Goal: Download file/media

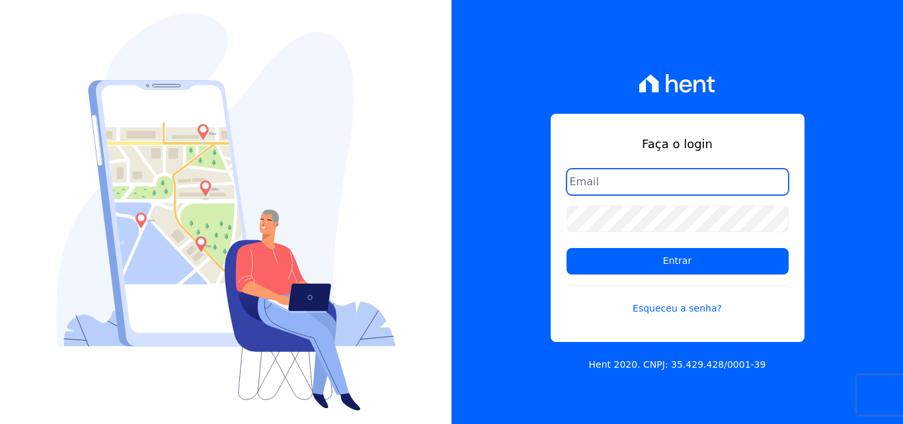
click at [624, 184] on input "email" at bounding box center [677, 182] width 222 height 26
type input "[PERSON_NAME][EMAIL_ADDRESS][PERSON_NAME][DOMAIN_NAME]"
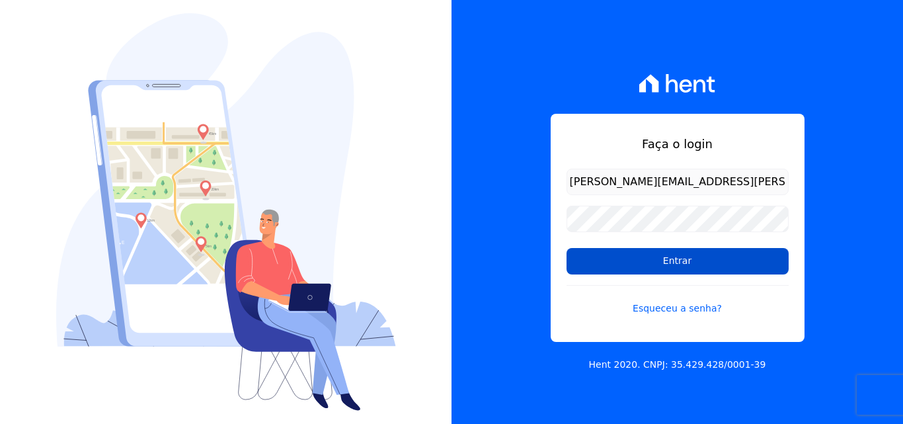
click at [601, 254] on input "Entrar" at bounding box center [677, 261] width 222 height 26
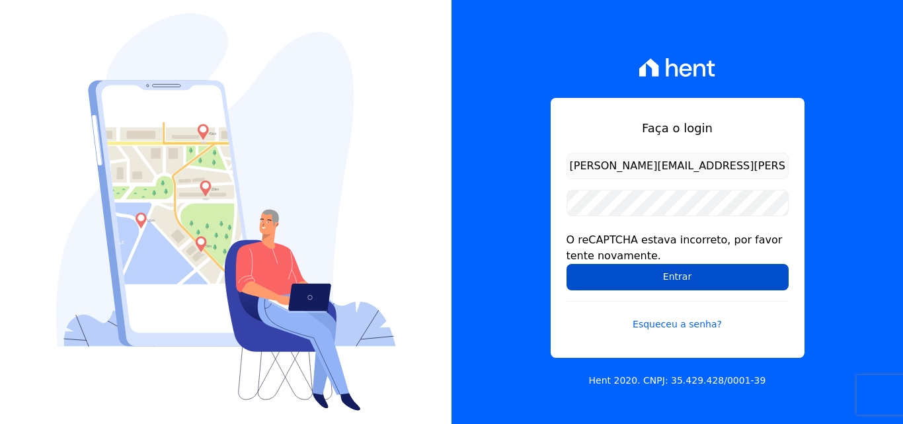
click at [593, 279] on input "Entrar" at bounding box center [677, 277] width 222 height 26
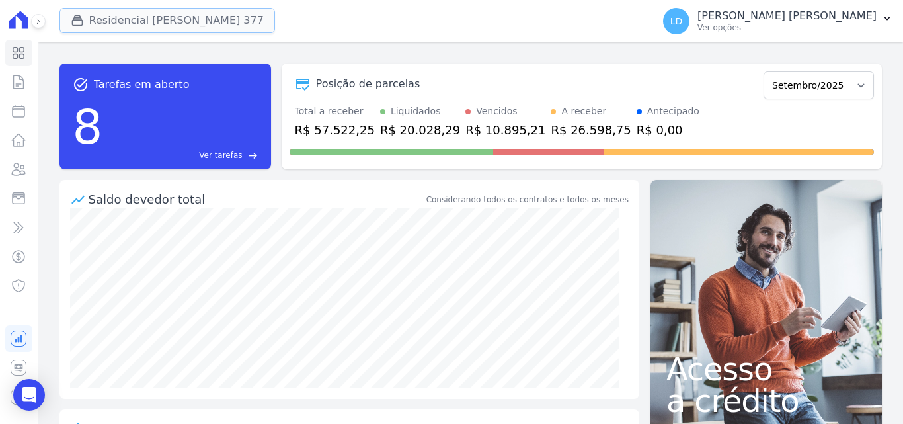
click at [176, 16] on button "Residencial [PERSON_NAME] 377" at bounding box center [166, 20] width 215 height 25
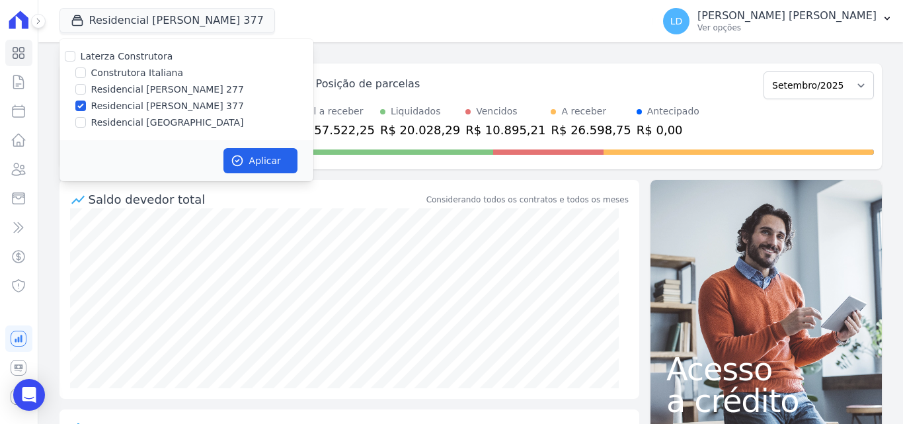
click at [149, 56] on label "Laterza Construtora" at bounding box center [127, 56] width 93 height 11
click at [75, 56] on input "Laterza Construtora" at bounding box center [70, 56] width 11 height 11
checkbox input "true"
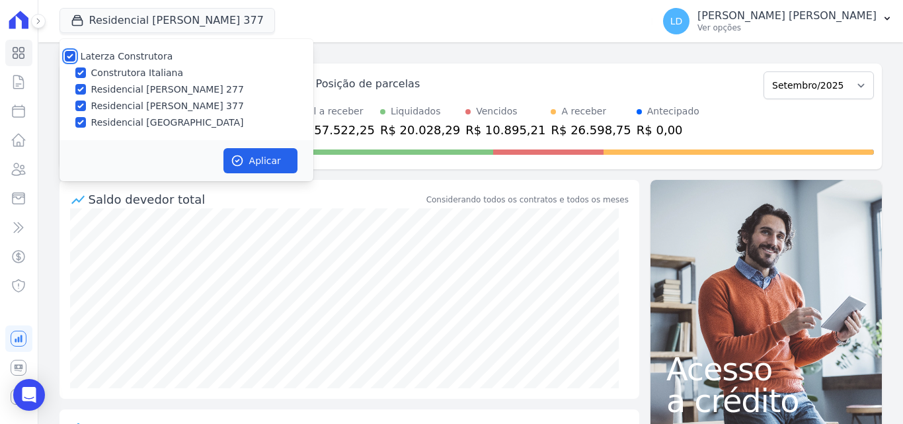
checkbox input "true"
click at [268, 159] on button "Aplicar" at bounding box center [260, 160] width 74 height 25
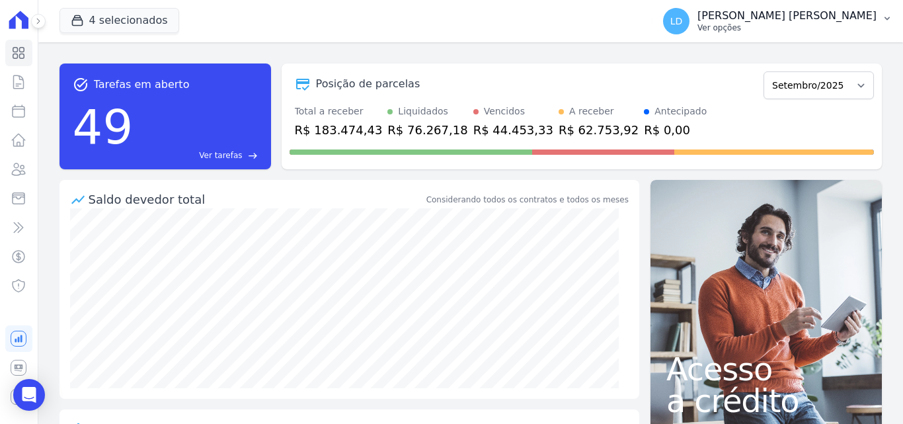
click at [815, 30] on p "Ver opções" at bounding box center [786, 27] width 179 height 11
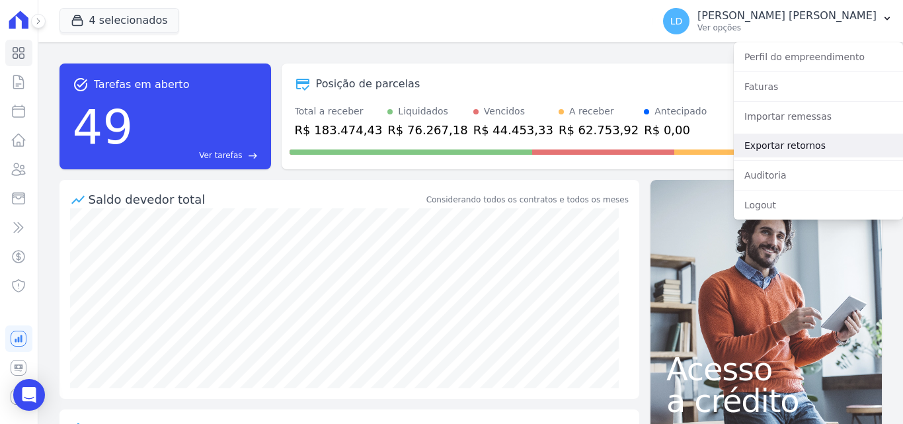
click at [796, 137] on link "Exportar retornos" at bounding box center [818, 145] width 169 height 24
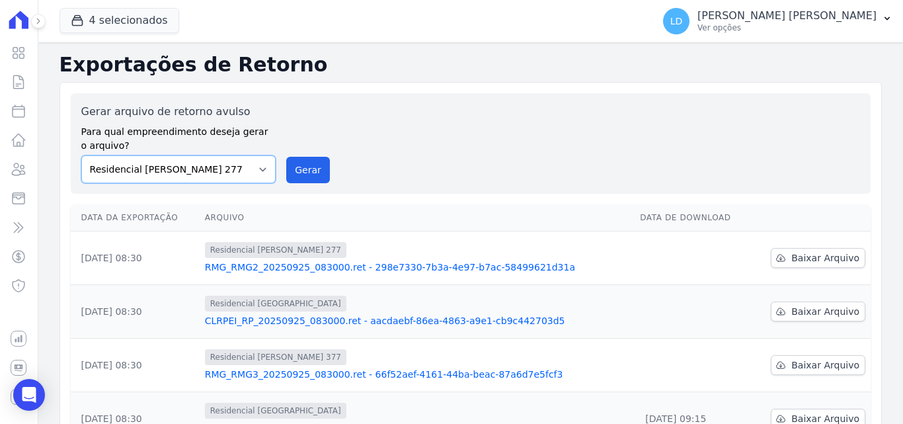
click at [211, 174] on select "Construtora Italiana Residencial [PERSON_NAME] 277 Residencial [PERSON_NAME][ST…" at bounding box center [178, 169] width 195 height 28
select select "29fc0423-bfd4-480a-835e-7e440cfe6eb8"
click at [81, 155] on select "Construtora Italiana Residencial [PERSON_NAME] 277 Residencial [PERSON_NAME][ST…" at bounding box center [178, 169] width 195 height 28
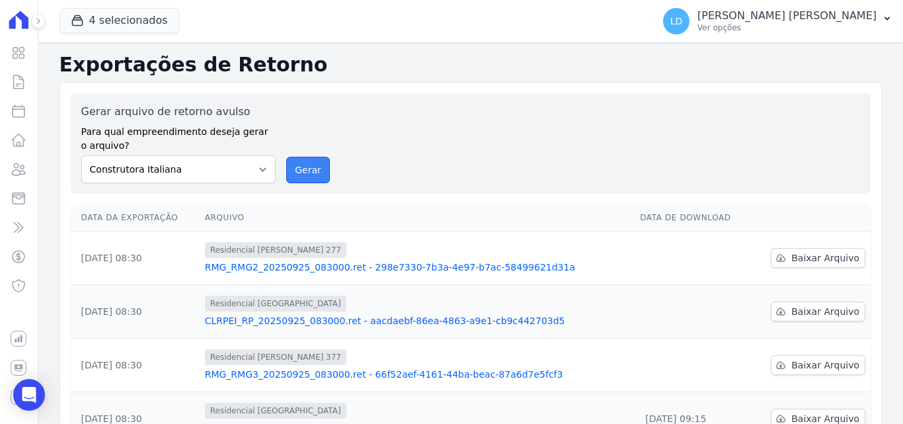
click at [311, 174] on button "Gerar" at bounding box center [308, 170] width 44 height 26
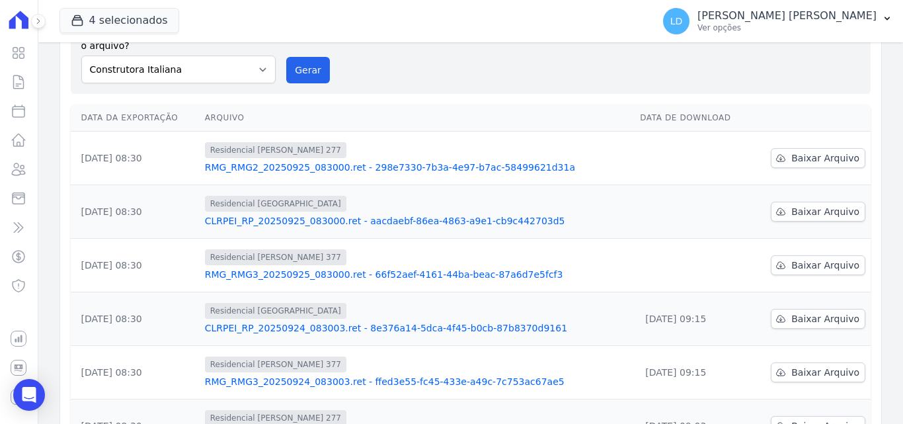
scroll to position [132, 0]
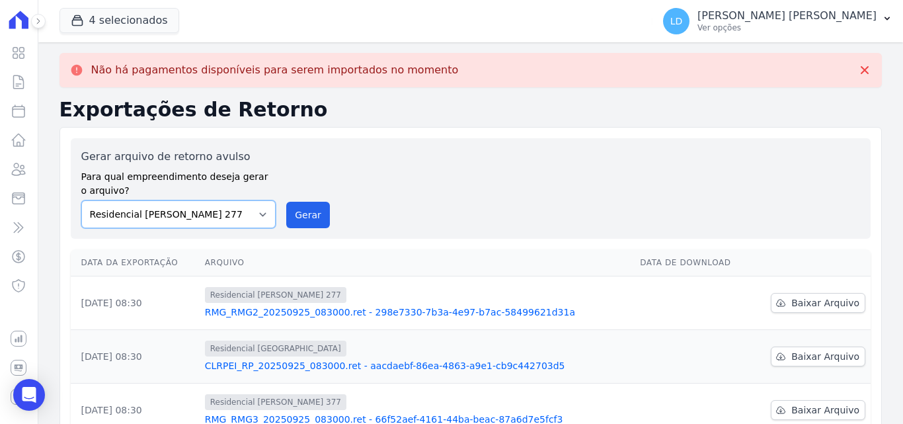
click at [206, 213] on select "Construtora Italiana Residencial Maria da Glória 277 Residencial Maria da Glóri…" at bounding box center [178, 214] width 195 height 28
click at [81, 200] on select "Construtora Italiana Residencial Maria da Glória 277 Residencial Maria da Glóri…" at bounding box center [178, 214] width 195 height 28
click at [295, 215] on button "Gerar" at bounding box center [308, 215] width 44 height 26
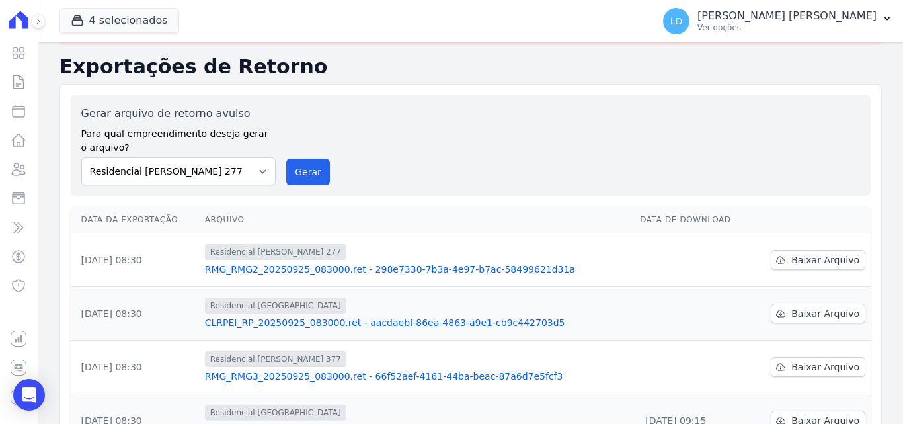
scroll to position [0, 0]
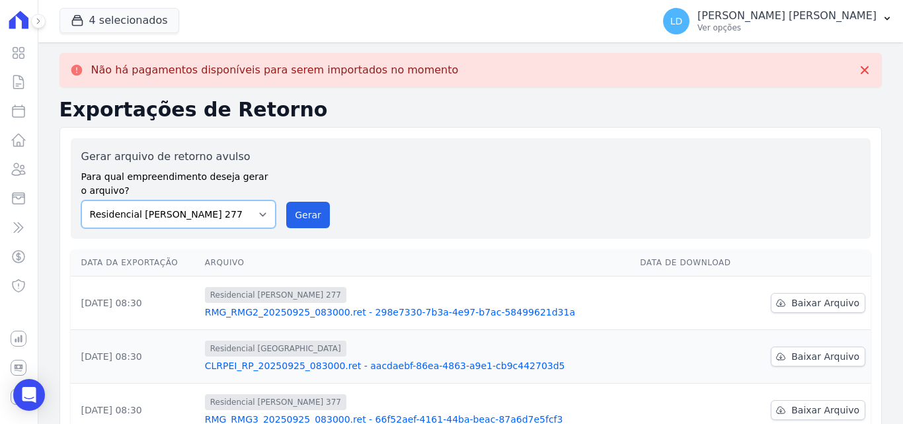
click at [228, 214] on select "Construtora Italiana Residencial Maria da Glória 277 Residencial Maria da Glóri…" at bounding box center [178, 214] width 195 height 28
select select "0cd9190e-dfd9-46e5-afc8-7298ef4c0c2b"
click at [81, 200] on select "Construtora Italiana Residencial Maria da Glória 277 Residencial Maria da Glóri…" at bounding box center [178, 214] width 195 height 28
click at [295, 233] on div "Gerar arquivo de retorno avulso Para qual empreendimento deseja gerar o arquivo…" at bounding box center [471, 188] width 800 height 100
click at [311, 211] on button "Gerar" at bounding box center [308, 215] width 44 height 26
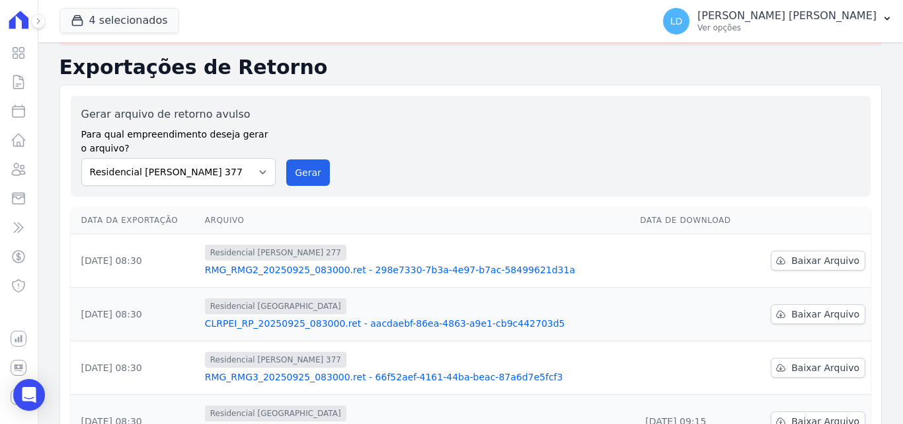
scroll to position [131, 0]
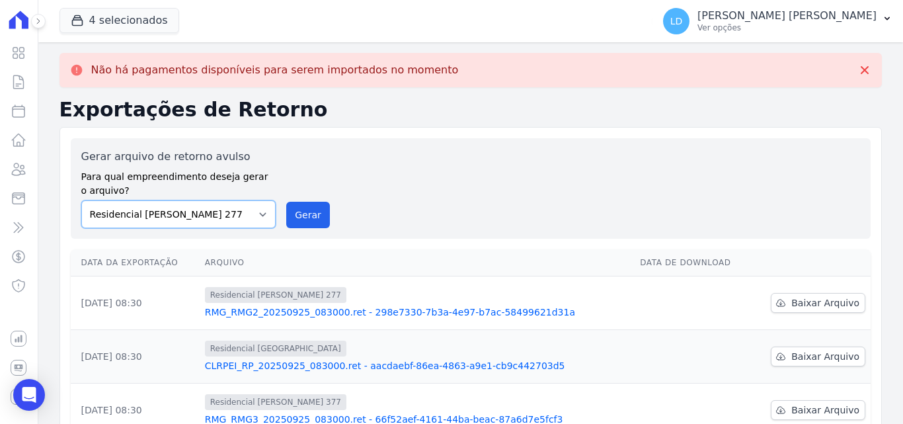
click at [204, 225] on select "Construtora Italiana Residencial Maria da Glória 277 Residencial Maria da Glóri…" at bounding box center [178, 214] width 195 height 28
select select "6440c0a1-232b-4aa1-adfe-88cb95fffe46"
click at [81, 200] on select "Construtora Italiana Residencial Maria da Glória 277 Residencial Maria da Glóri…" at bounding box center [178, 214] width 195 height 28
click at [303, 219] on button "Gerar" at bounding box center [308, 215] width 44 height 26
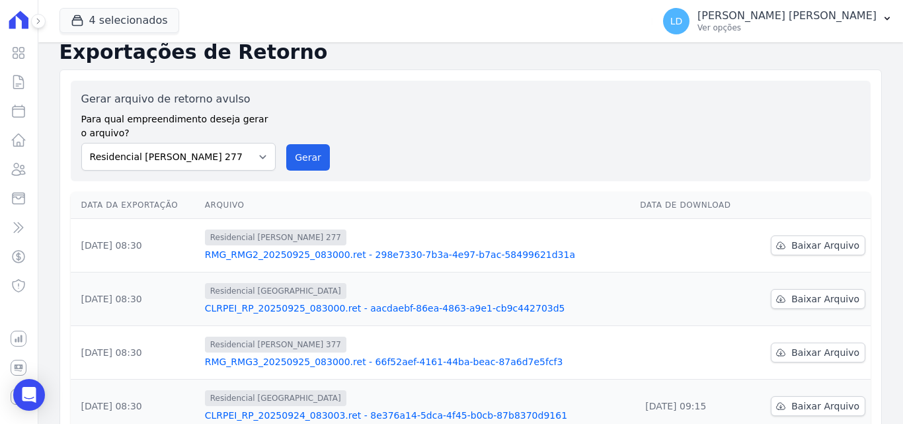
scroll to position [132, 0]
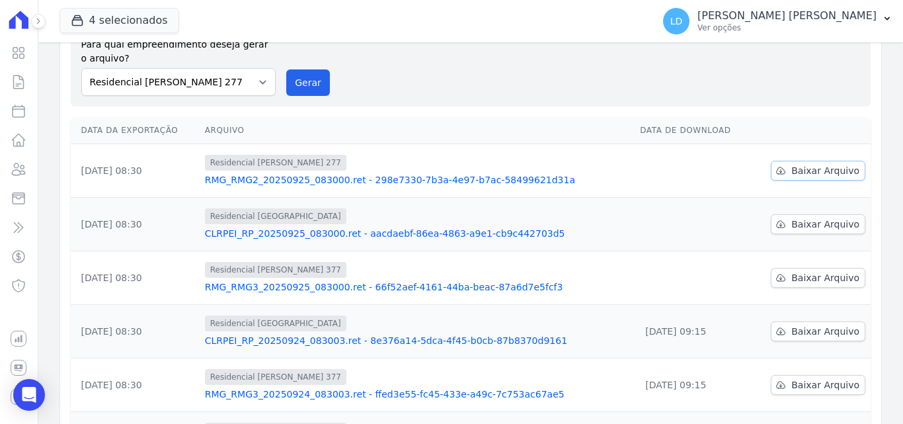
click at [809, 174] on span "Baixar Arquivo" at bounding box center [825, 170] width 68 height 13
click at [791, 221] on span "Baixar Arquivo" at bounding box center [825, 223] width 68 height 13
click at [813, 282] on span "Baixar Arquivo" at bounding box center [825, 277] width 68 height 13
click at [856, 22] on p "Ver opções" at bounding box center [786, 27] width 179 height 11
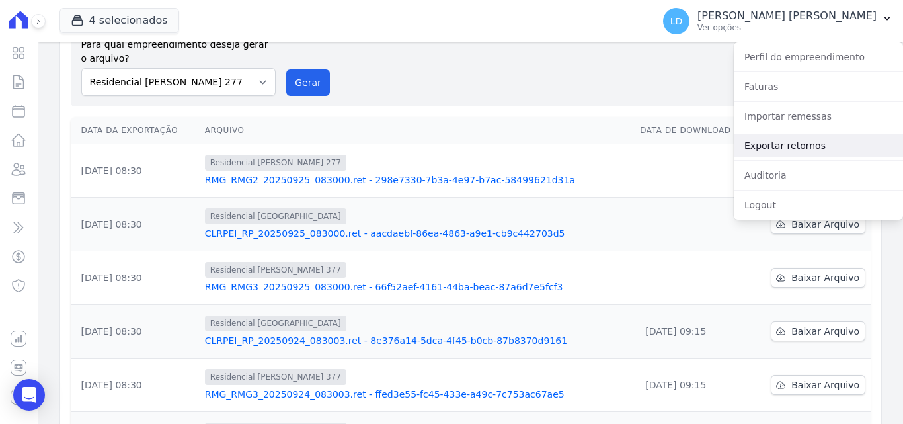
click at [806, 142] on link "Exportar retornos" at bounding box center [818, 145] width 169 height 24
